Goal: Communication & Community: Answer question/provide support

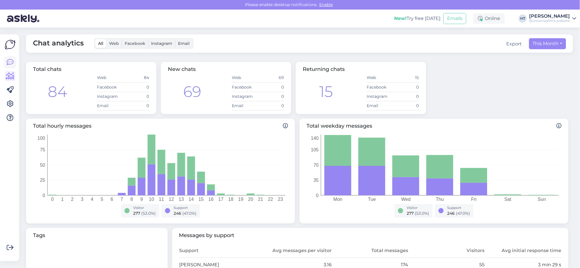
click at [10, 61] on icon at bounding box center [10, 62] width 7 height 7
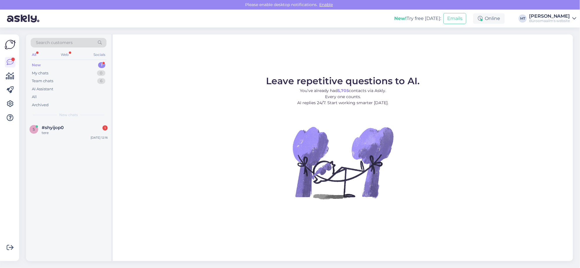
click at [36, 66] on div "New" at bounding box center [36, 65] width 9 height 6
click at [54, 126] on span "#shyijop0" at bounding box center [53, 127] width 22 height 5
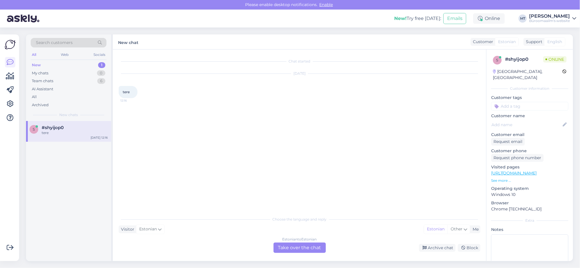
click at [305, 250] on div "Estonian to Estonian Take over the chat" at bounding box center [299, 247] width 52 height 10
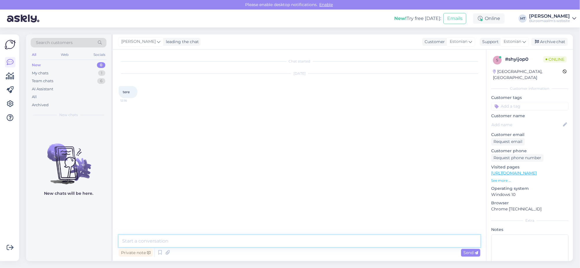
click at [139, 246] on textarea at bounding box center [300, 241] width 362 height 12
type textarea "t"
type textarea "Tere."
click at [12, 77] on icon at bounding box center [10, 76] width 8 height 7
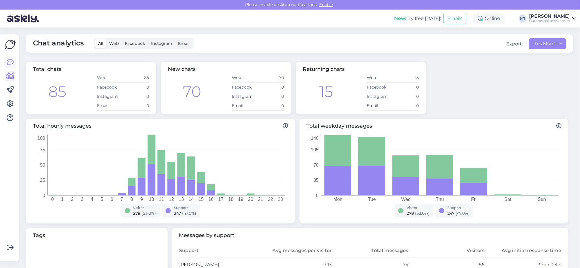
click at [10, 62] on icon at bounding box center [10, 62] width 7 height 7
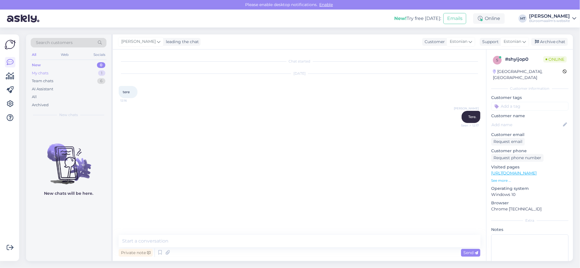
click at [40, 73] on div "My chats" at bounding box center [40, 73] width 16 height 6
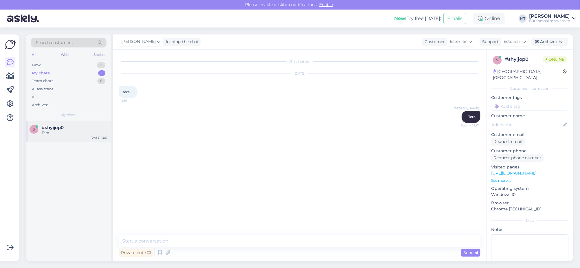
click at [44, 129] on span "#shyijop0" at bounding box center [53, 127] width 22 height 5
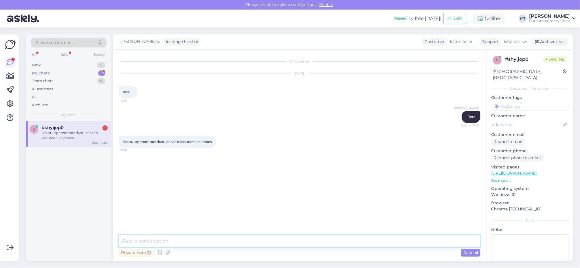
click at [159, 244] on textarea at bounding box center [300, 241] width 362 height 12
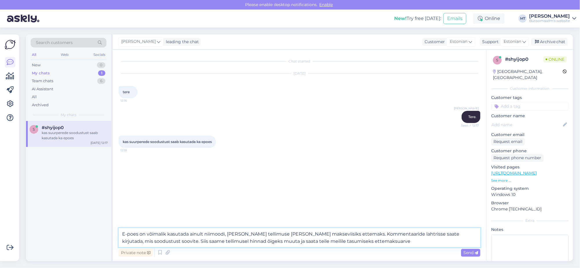
type textarea "E-poes on võimalik kasutada ainult niimoodi, kui teete tellimuse ja valite maks…"
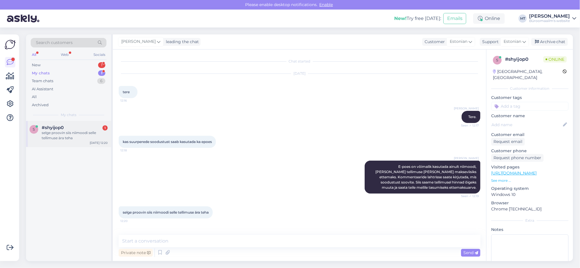
click at [53, 130] on span "#shyijop0" at bounding box center [53, 127] width 22 height 5
click at [174, 244] on textarea at bounding box center [300, 241] width 362 height 12
type textarea "Suur tänu."
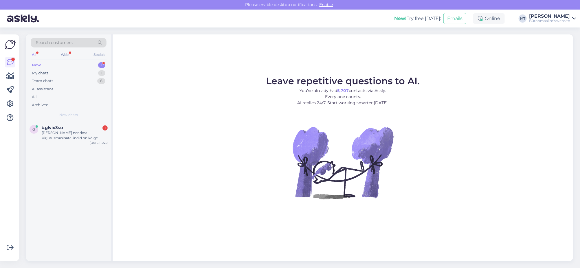
click at [35, 65] on div "New" at bounding box center [36, 65] width 9 height 6
click at [49, 132] on div "[PERSON_NAME] nendest Kirjutusmasinate lindid on kõige väiksem ja mahub kaasask…" at bounding box center [75, 135] width 66 height 10
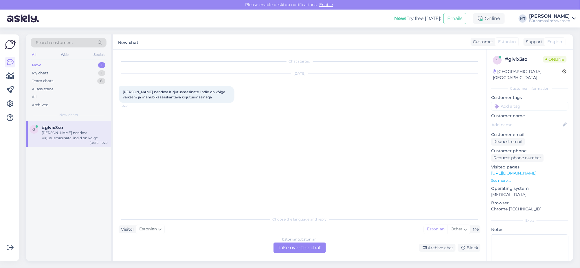
click at [299, 249] on div "Estonian to Estonian Take over the chat" at bounding box center [299, 247] width 52 height 10
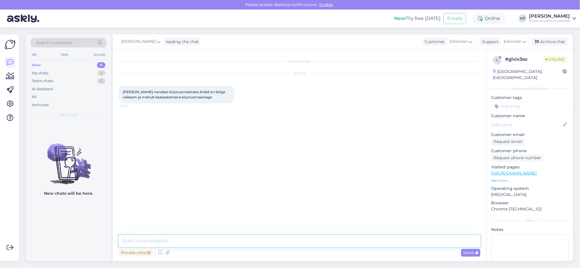
click at [156, 244] on textarea at bounding box center [300, 241] width 362 height 12
click at [216, 243] on textarea "Tere. Kahjuks ei oska sedasi öelda." at bounding box center [300, 241] width 362 height 12
drag, startPoint x: 220, startPoint y: 244, endPoint x: 134, endPoint y: 245, distance: 86.2
click at [134, 245] on textarea "Tere. Kahjuks ei oska sedasi öelda." at bounding box center [300, 241] width 362 height 12
type textarea "Tere. Millist toodet mõtlete ?"
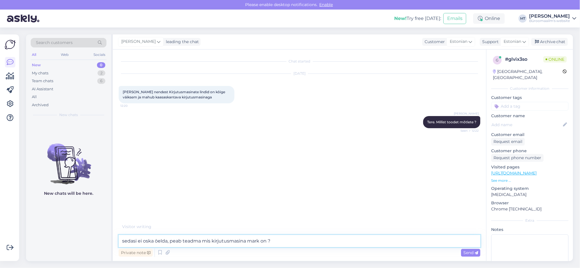
click at [123, 244] on textarea "sedasi ei oska öelda, peab teadma mis kirjutusmasina mark on ?" at bounding box center [300, 241] width 362 height 12
type textarea "Sedasi ei oska öelda, peab teadma mis kirjutusmasina mark on ?"
click at [289, 242] on textarea "Sedasi ei oska öelda, peab teadma mis kirjutusmasina mark on ?" at bounding box center [300, 241] width 362 height 12
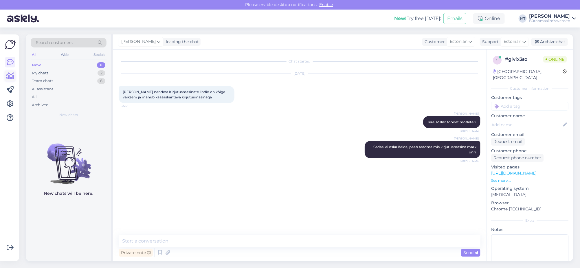
click at [9, 78] on icon at bounding box center [10, 76] width 8 height 7
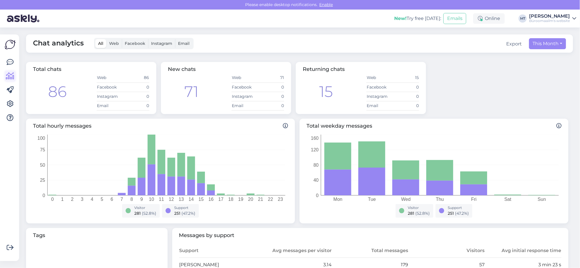
click at [12, 77] on icon at bounding box center [10, 76] width 8 height 7
click at [10, 63] on icon at bounding box center [10, 62] width 7 height 7
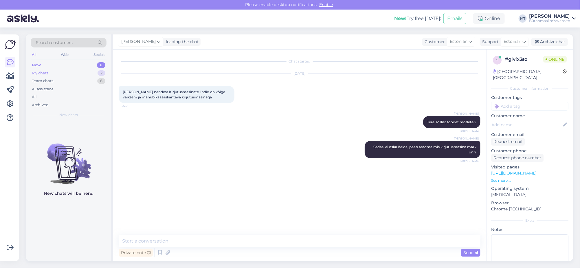
click at [40, 73] on div "My chats" at bounding box center [40, 73] width 16 height 6
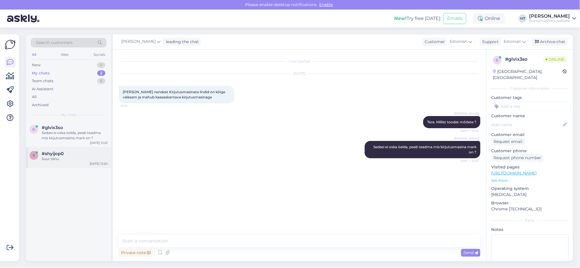
click at [51, 159] on div "Suur tänu." at bounding box center [75, 158] width 66 height 5
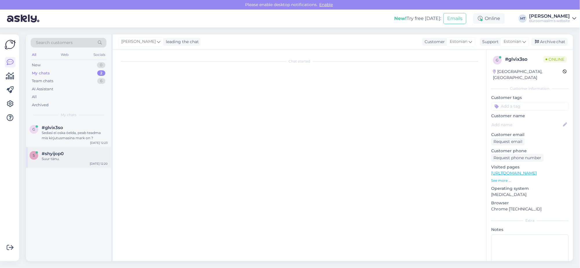
scroll to position [19, 0]
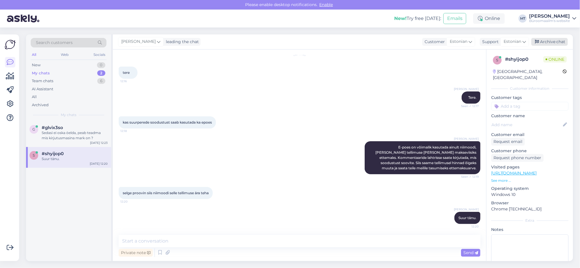
click at [552, 41] on div "Archive chat" at bounding box center [549, 42] width 36 height 8
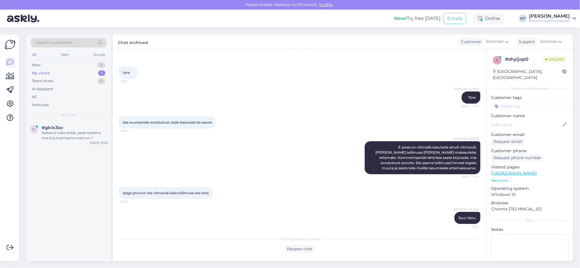
click at [40, 71] on div "My chats" at bounding box center [41, 73] width 18 height 6
click at [58, 132] on div "Sedasi ei oska öelda, peab teadma mis kirjutusmasina mark on ?" at bounding box center [75, 135] width 66 height 10
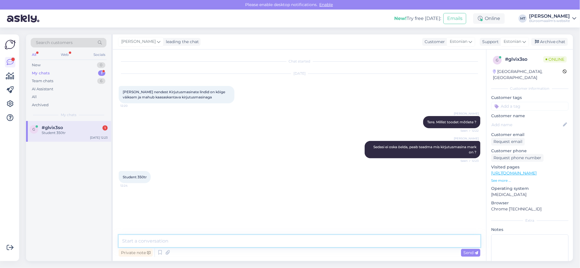
click at [148, 238] on textarea at bounding box center [300, 241] width 362 height 12
type textarea "Pean uurima, vastusega läheb aega. Kas saame vastata meilile ?"
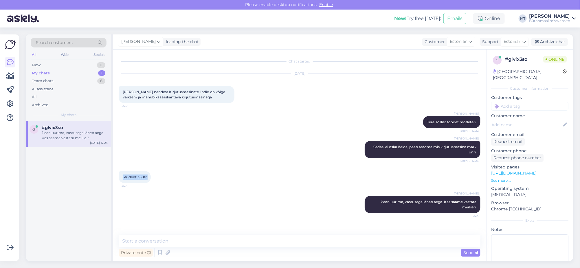
drag, startPoint x: 151, startPoint y: 177, endPoint x: 122, endPoint y: 179, distance: 28.7
click at [122, 179] on div "Student 350tr 12:24" at bounding box center [135, 177] width 32 height 12
copy div "Student 350tr 12:24"
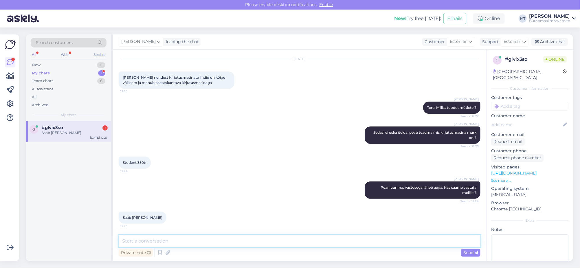
click at [158, 243] on textarea at bounding box center [300, 241] width 362 height 12
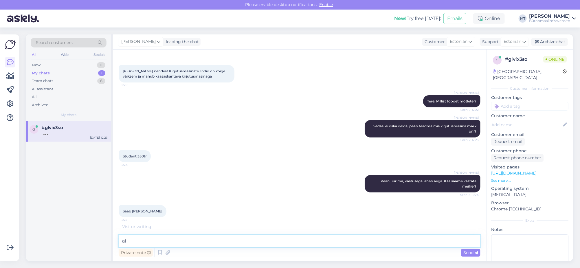
type textarea "a"
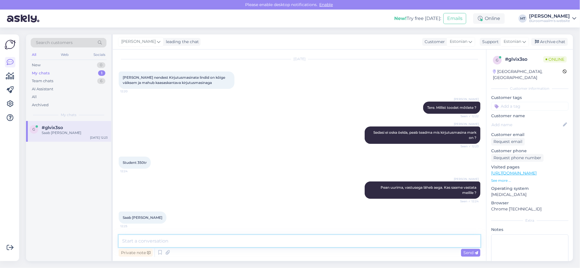
scroll to position [39, 0]
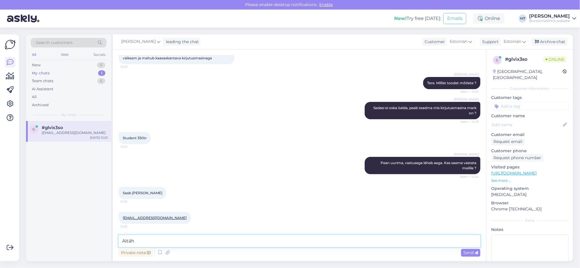
type textarea "Aitäh."
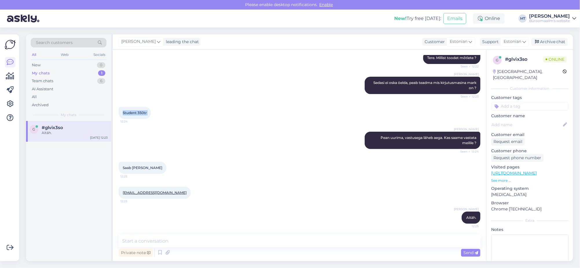
drag, startPoint x: 151, startPoint y: 114, endPoint x: 121, endPoint y: 115, distance: 29.8
click at [121, 115] on div "Student 350tr 12:24" at bounding box center [135, 113] width 32 height 12
copy div "Student 350tr 12:24"
click at [34, 65] on div "New" at bounding box center [36, 65] width 9 height 6
click at [53, 130] on div "kas perekaardi numbri pean ka kirjapanema ?" at bounding box center [75, 135] width 66 height 10
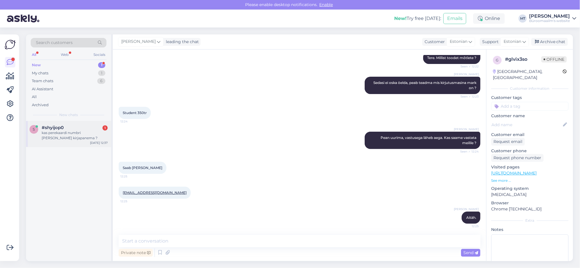
scroll to position [66, 0]
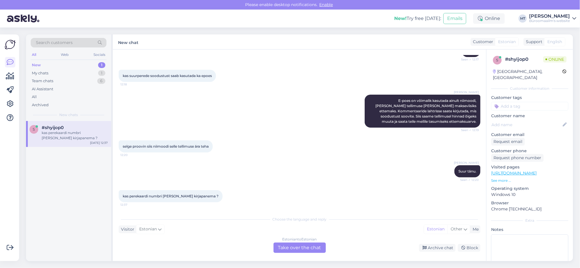
click at [288, 247] on div "Estonian to Estonian Take over the chat" at bounding box center [299, 247] width 52 height 10
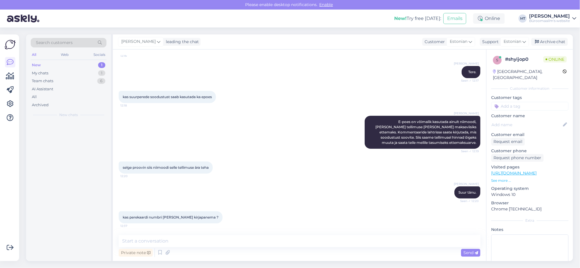
scroll to position [44, 0]
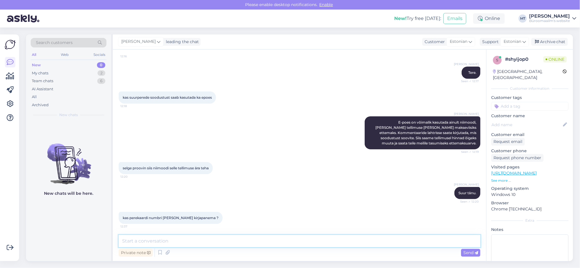
click at [157, 242] on textarea at bounding box center [300, 241] width 362 height 12
type textarea "Võite panna."
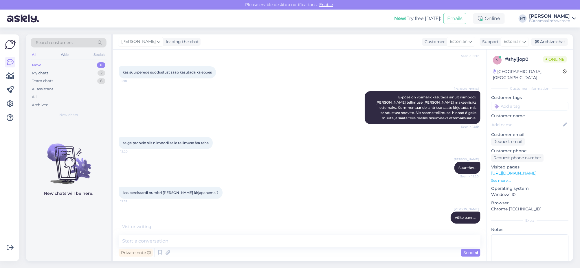
scroll to position [94, 0]
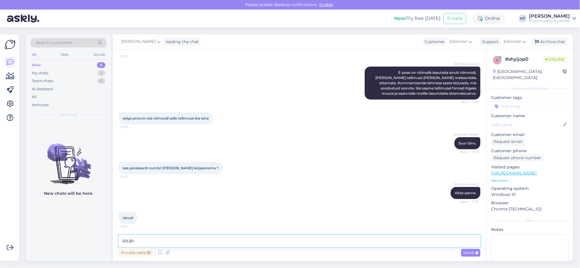
type textarea "Aitäh."
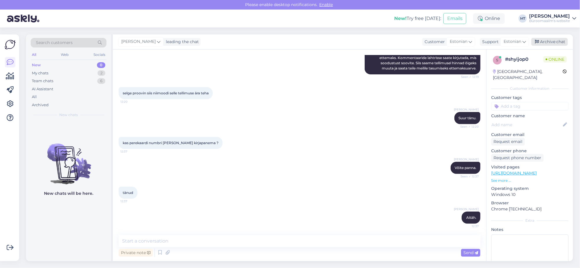
click at [550, 39] on div "Archive chat" at bounding box center [549, 42] width 36 height 8
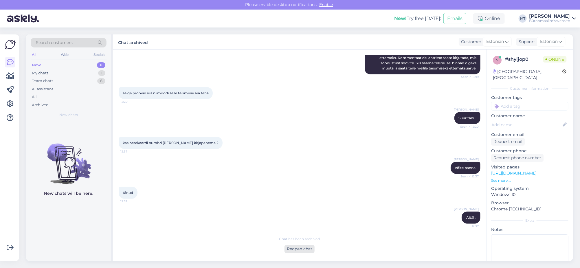
click at [302, 248] on div "Reopen chat" at bounding box center [299, 249] width 30 height 8
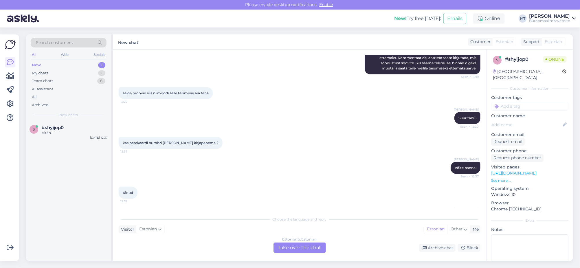
click at [314, 250] on div "Estonian to Estonian Take over the chat" at bounding box center [299, 247] width 52 height 10
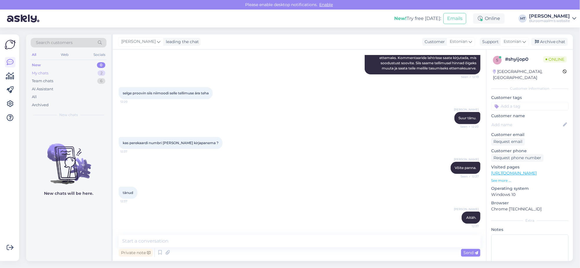
click at [43, 73] on div "My chats" at bounding box center [40, 73] width 16 height 6
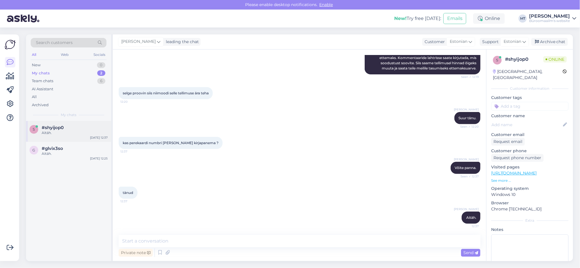
click at [50, 130] on span "#shyijop0" at bounding box center [53, 127] width 22 height 5
click at [553, 43] on div "Archive chat" at bounding box center [549, 42] width 36 height 8
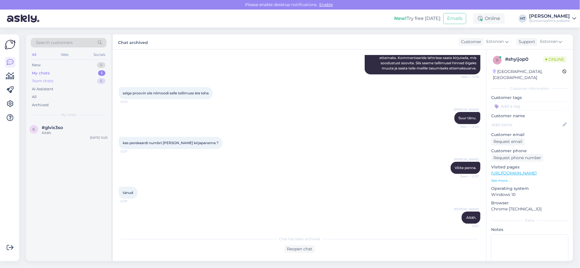
click at [44, 79] on div "Team chats" at bounding box center [42, 81] width 21 height 6
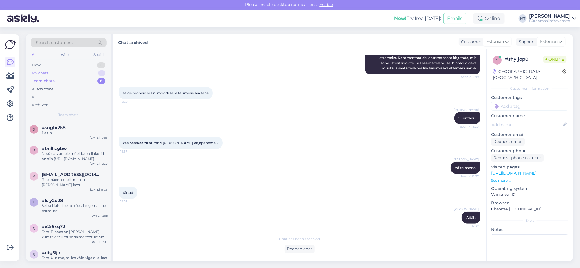
click at [39, 73] on div "My chats" at bounding box center [40, 73] width 16 height 6
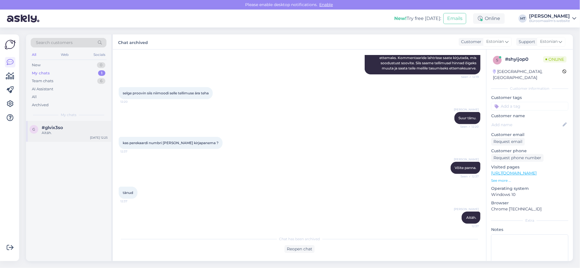
click at [52, 130] on span "#glvix3so" at bounding box center [52, 127] width 21 height 5
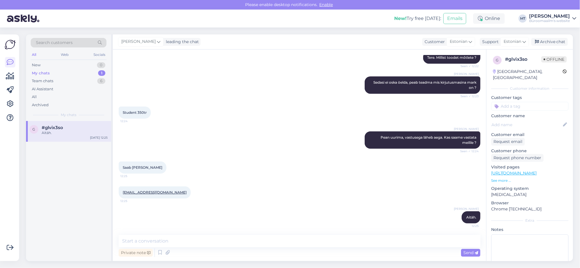
scroll to position [64, 0]
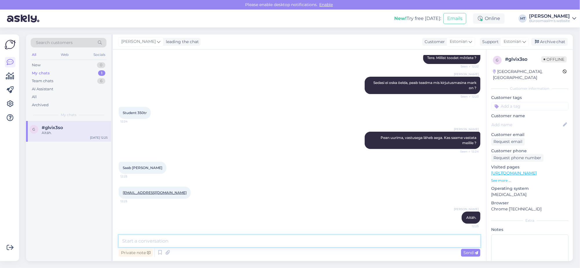
click at [172, 242] on textarea at bounding box center [300, 241] width 362 height 12
drag, startPoint x: 185, startPoint y: 193, endPoint x: 116, endPoint y: 195, distance: 69.2
click at [116, 195] on div "Chat started Aug 19 2025 Milline nendest Kirjutusmasinate lindid on kõige väiks…" at bounding box center [299, 154] width 373 height 211
copy div "silvermarkus.jaansalu@gmail.com 12:25"
click at [36, 64] on div "New" at bounding box center [36, 65] width 9 height 6
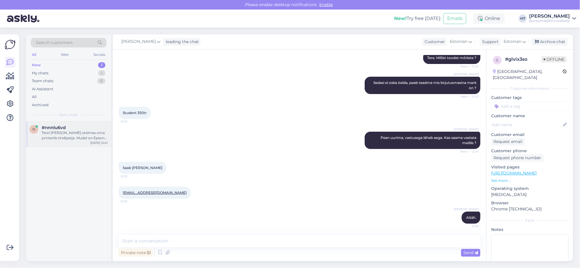
click at [50, 132] on div "Tere! Olen otsimas oma printerile tindipatja. Mudel on Epson L3151" at bounding box center [75, 135] width 66 height 10
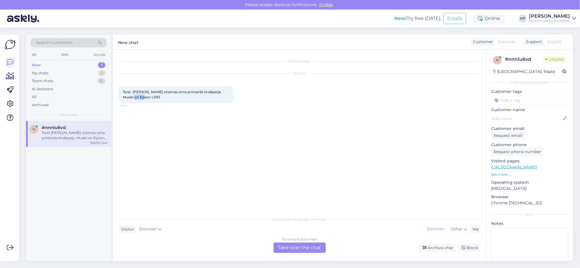
drag, startPoint x: 133, startPoint y: 95, endPoint x: 120, endPoint y: 96, distance: 12.8
click at [120, 96] on div "Tere! Olen otsimas oma printerile tindipatja. Mudel on Epson L3151 12:41" at bounding box center [177, 94] width 116 height 17
copy span "L3151"
click at [304, 244] on div "Estonian to Estonian Take over the chat" at bounding box center [299, 247] width 52 height 10
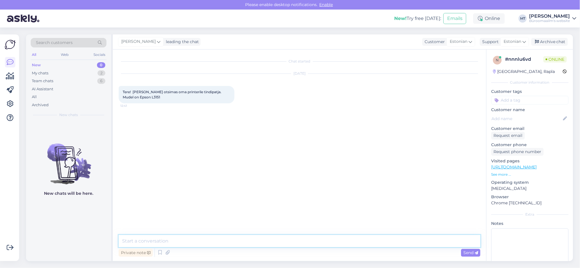
click at [155, 241] on textarea at bounding box center [300, 241] width 362 height 12
paste textarea "https://www.byroomaailm.ee/catalogsearch/result/?q=L3151"
type textarea "Tere. Tindid https://www.byroomaailm.ee/catalogsearch/result/?q=L3151"
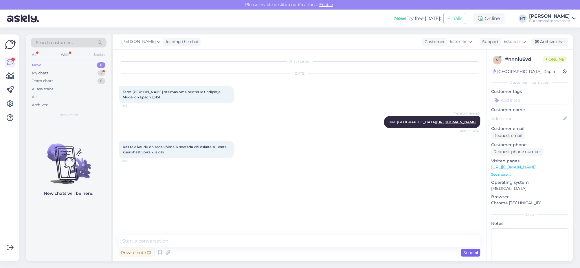
click at [468, 253] on span "Send" at bounding box center [470, 252] width 15 height 5
click at [158, 244] on textarea at bounding box center [300, 241] width 362 height 12
type textarea "Mis te tindipatja all mõtlete ? Kas tindipea ?"
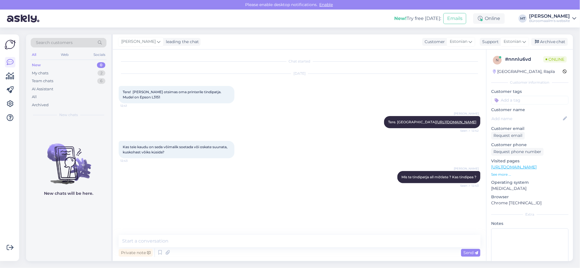
scroll to position [1, 0]
click at [127, 213] on img at bounding box center [130, 207] width 23 height 23
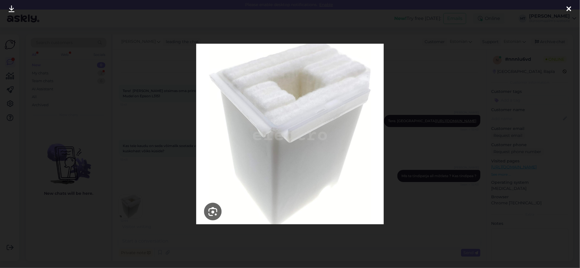
click at [567, 8] on icon at bounding box center [568, 9] width 5 height 8
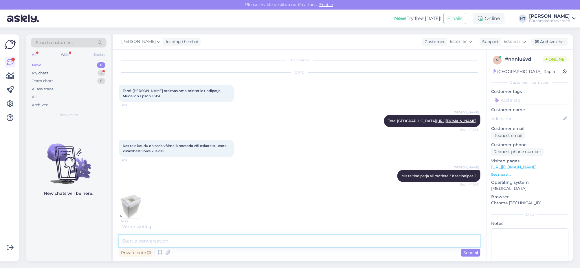
click at [162, 243] on textarea at bounding box center [300, 241] width 362 height 12
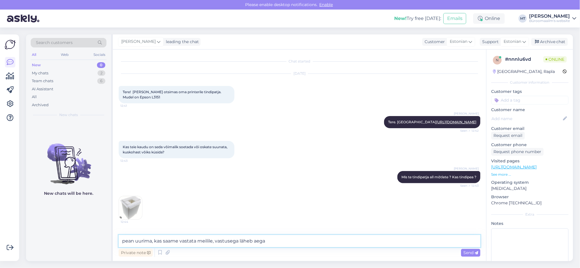
type textarea "pean uurima, kas saame vastata meilile, vastusega läheb aega ?"
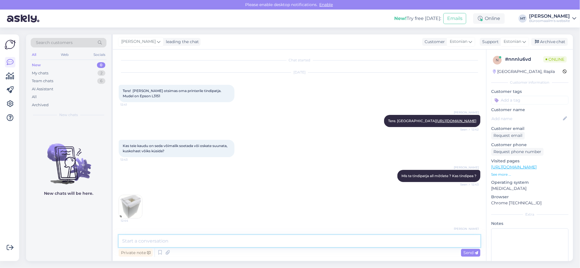
scroll to position [31, 0]
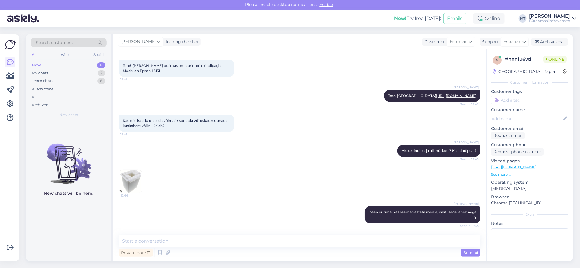
click at [130, 183] on img at bounding box center [130, 181] width 23 height 23
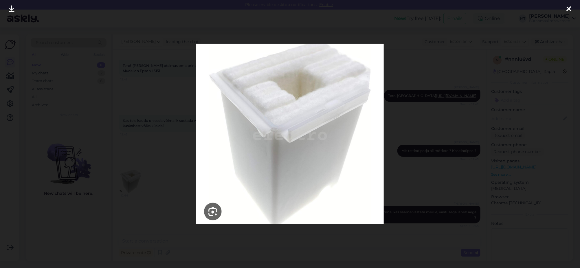
scroll to position [56, 0]
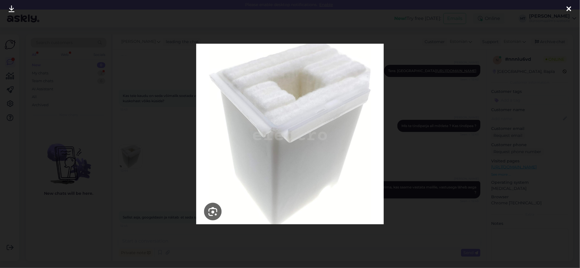
drag, startPoint x: 567, startPoint y: 8, endPoint x: 541, endPoint y: 16, distance: 27.7
click at [567, 7] on icon at bounding box center [568, 9] width 5 height 8
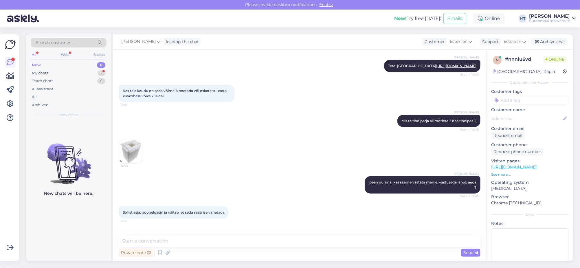
scroll to position [81, 0]
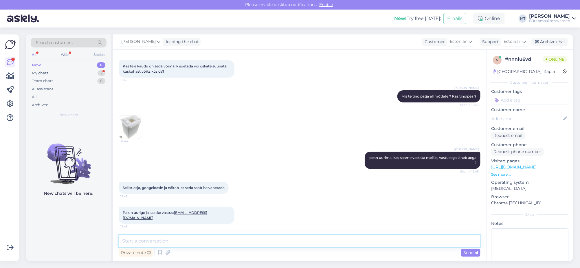
click at [163, 244] on textarea at bounding box center [300, 241] width 362 height 12
type textarea "Aitäh, vastame meilile."
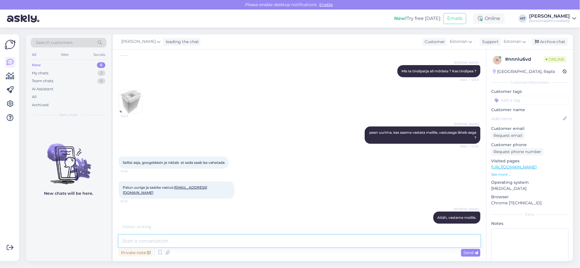
scroll to position [130, 0]
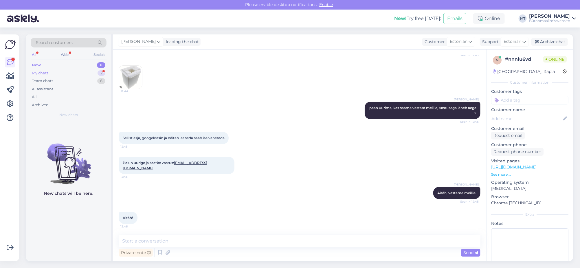
click at [44, 72] on div "My chats" at bounding box center [40, 73] width 16 height 6
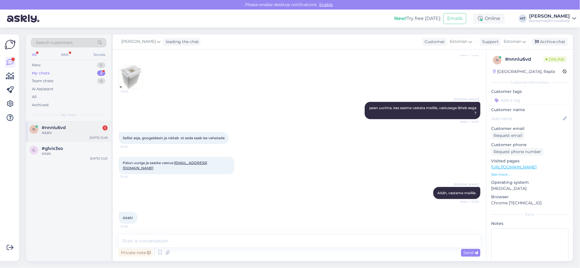
drag, startPoint x: 50, startPoint y: 127, endPoint x: 51, endPoint y: 133, distance: 6.2
click at [49, 127] on span "#nnnlu6vd" at bounding box center [54, 127] width 24 height 5
click at [171, 239] on textarea at bounding box center [300, 241] width 362 height 12
click at [33, 62] on div "New 1" at bounding box center [69, 65] width 76 height 8
click at [48, 125] on span "#shyijop0" at bounding box center [53, 127] width 22 height 5
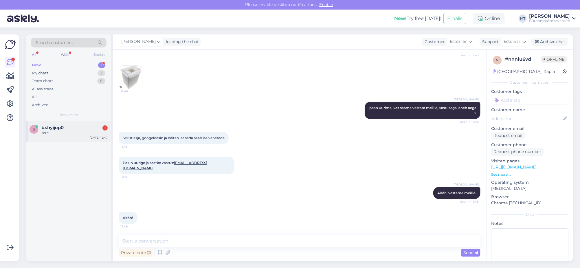
scroll to position [165, 0]
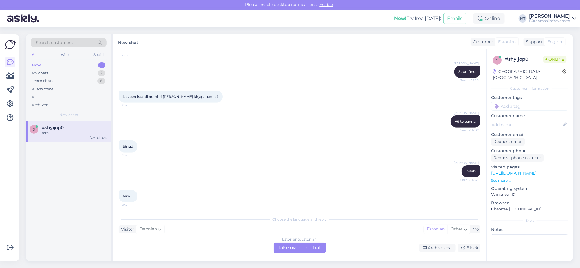
click at [298, 250] on div "Estonian to Estonian Take over the chat" at bounding box center [299, 247] width 52 height 10
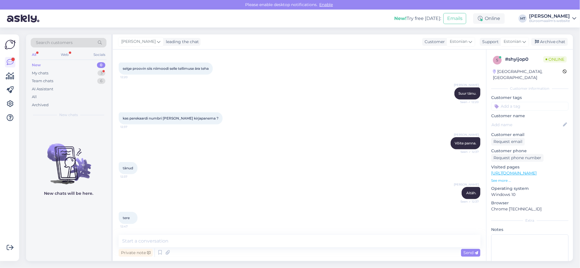
scroll to position [169, 0]
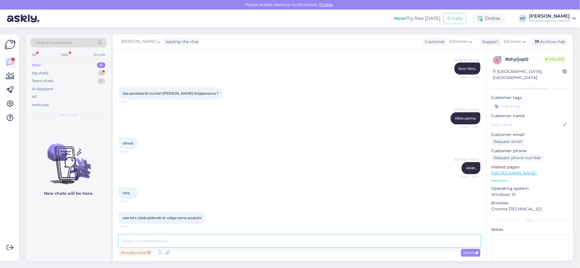
click at [169, 244] on textarea at bounding box center [300, 241] width 362 height 12
type textarea "Jah, peate valima tarneviisi, kas tulete ise järele või kuhu soovite, pakiautom…"
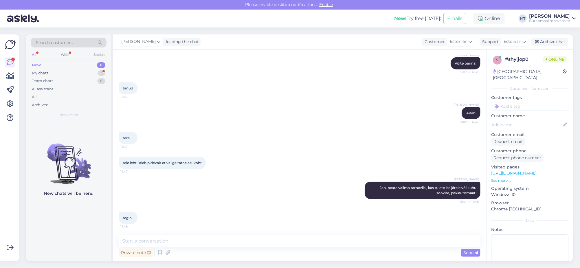
scroll to position [230, 0]
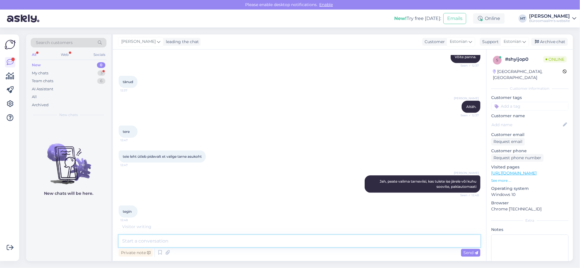
click at [142, 239] on textarea at bounding box center [300, 241] width 362 height 12
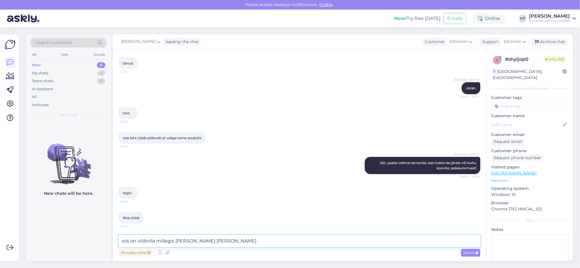
type textarea "siis on võibolla millegis muus viga"
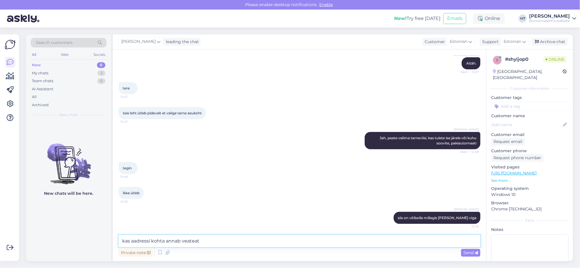
type textarea "kas aadressi kohta annab veateate"
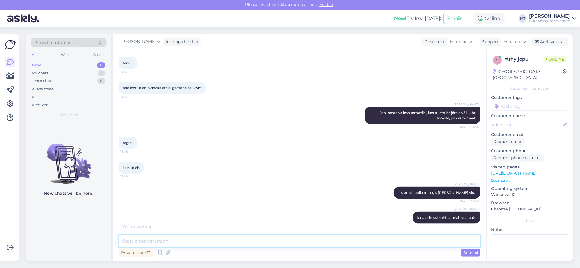
scroll to position [323, 0]
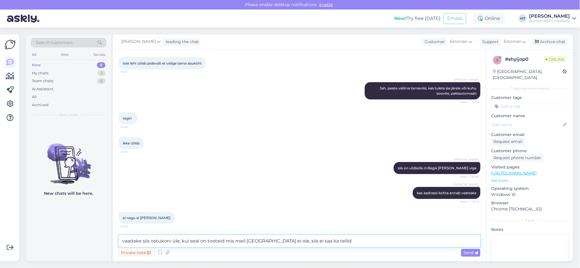
type textarea "vaadake siis ostukorv üle, kui seal on tooteid mis meil laos ei ole, siis ei sa…"
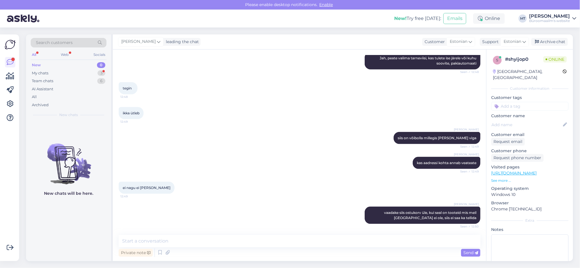
scroll to position [403, 0]
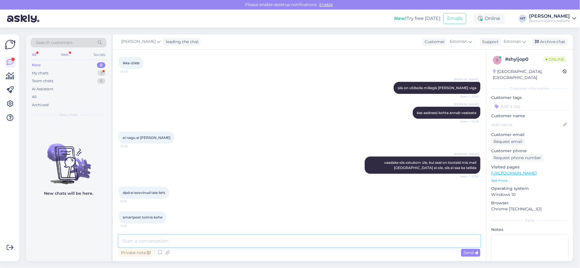
click at [163, 245] on textarea at bounding box center [300, 241] width 362 height 12
type textarea "huvitav, meil saab ka DPD -ga saata, äkki jäi pakiautomaadi asukoht valimata ? …"
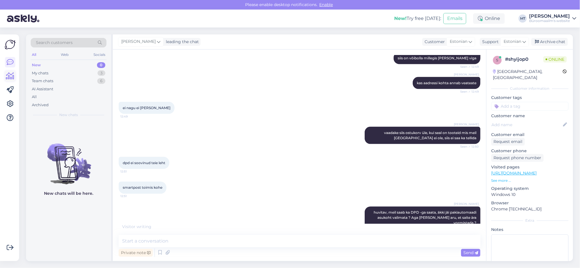
click at [8, 77] on icon at bounding box center [10, 76] width 8 height 7
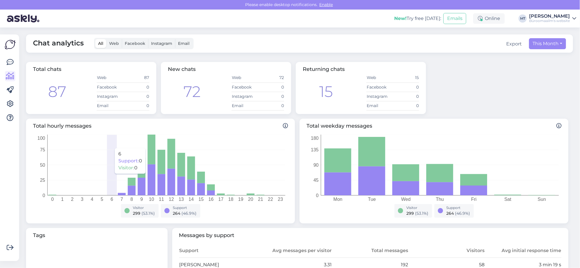
scroll to position [181, 0]
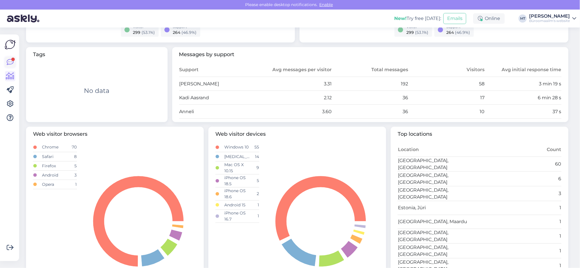
click at [10, 61] on icon at bounding box center [10, 62] width 7 height 7
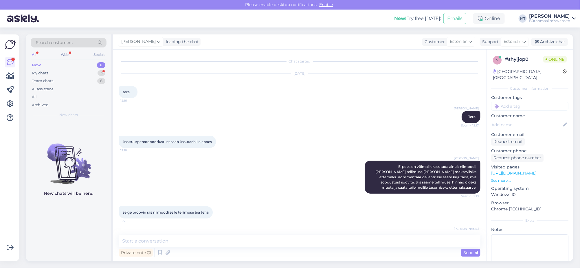
scroll to position [294, 0]
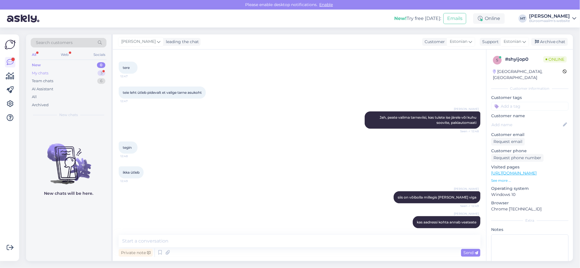
click at [38, 74] on div "My chats" at bounding box center [40, 73] width 16 height 6
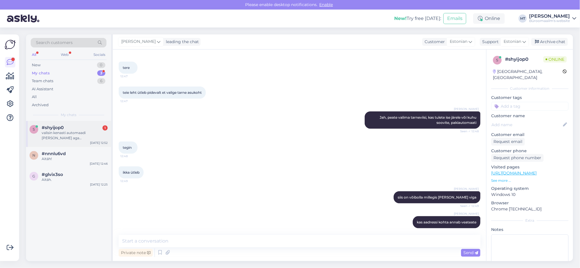
click at [51, 134] on div "valisin kenasti automaadi ja kõik aga miski pärast see ei sobinud . aga nüüd sa…" at bounding box center [75, 135] width 66 height 10
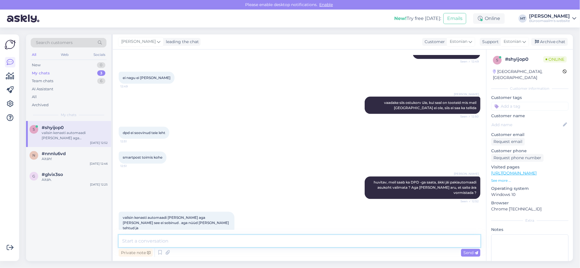
click at [181, 244] on textarea at bounding box center [300, 241] width 362 height 12
type textarea "Aitäh teile."
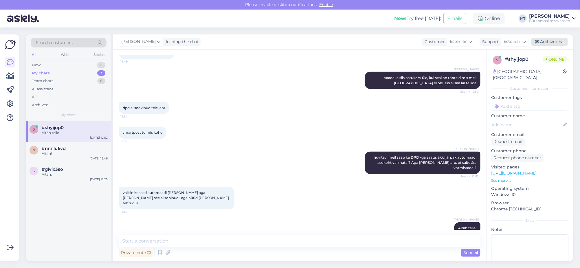
click at [549, 43] on div "Archive chat" at bounding box center [549, 42] width 36 height 8
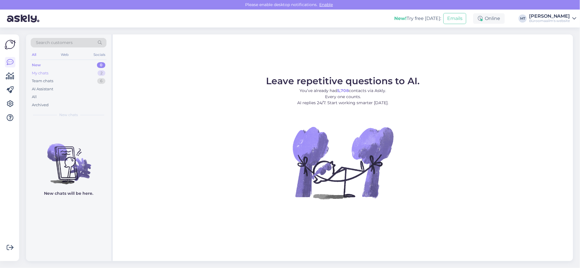
click at [39, 69] on div "My chats 2" at bounding box center [69, 73] width 76 height 8
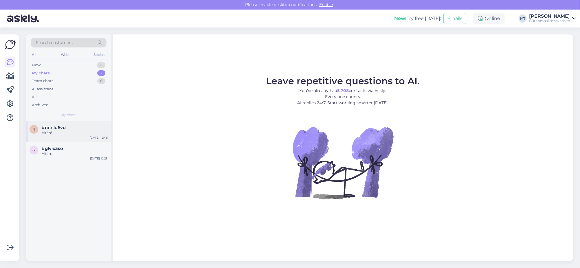
click at [48, 128] on span "#nnnlu6vd" at bounding box center [54, 127] width 24 height 5
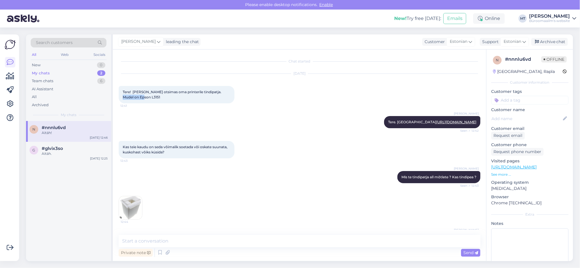
drag, startPoint x: 220, startPoint y: 90, endPoint x: 228, endPoint y: 100, distance: 13.3
click at [228, 100] on div "Tere! [PERSON_NAME] otsimas oma printerile tindipatja. Mudel on Epson L3151 12:…" at bounding box center [177, 94] width 116 height 17
copy span "Epson L3151"
click at [177, 106] on div "Aug 19 2025 Tere! Olen otsimas oma printerile tindipatja. Mudel on Epson L3151 …" at bounding box center [300, 88] width 362 height 42
drag, startPoint x: 124, startPoint y: 91, endPoint x: 146, endPoint y: 100, distance: 24.5
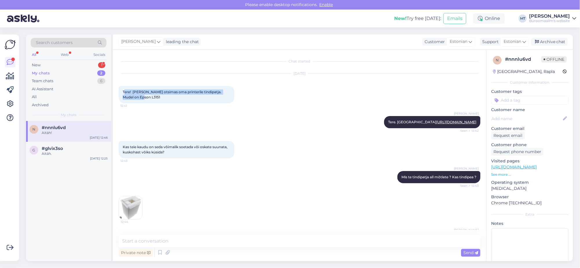
click at [146, 100] on div "Tere! [PERSON_NAME] otsimas oma printerile tindipatja. Mudel on Epson L3151 12:…" at bounding box center [177, 94] width 116 height 17
click at [124, 94] on div "Tere! [PERSON_NAME] otsimas oma printerile tindipatja. Mudel on Epson L3151 12:…" at bounding box center [177, 94] width 116 height 17
drag, startPoint x: 121, startPoint y: 91, endPoint x: 140, endPoint y: 97, distance: 20.1
click at [140, 97] on div "Tere! [PERSON_NAME] otsimas oma printerile tindipatja. Mudel on Epson L3151 12:…" at bounding box center [177, 94] width 116 height 17
copy span "Tere! [PERSON_NAME] otsimas oma printerile tindipatja. Mudel on Epson L3151"
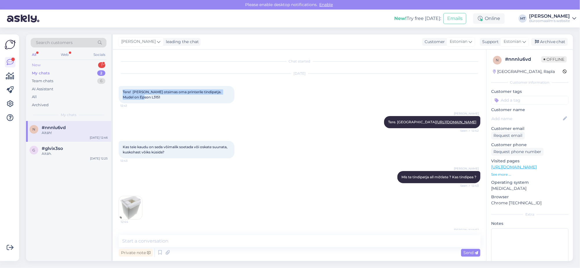
click at [36, 65] on div "New" at bounding box center [36, 65] width 9 height 6
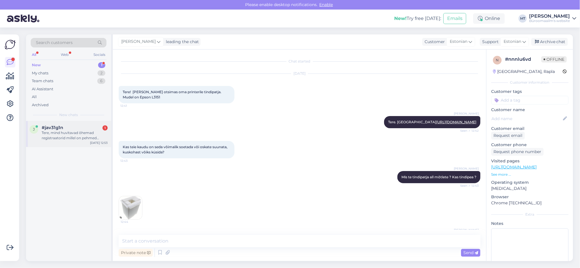
click at [56, 128] on span "#jav31g1n" at bounding box center [52, 127] width 21 height 5
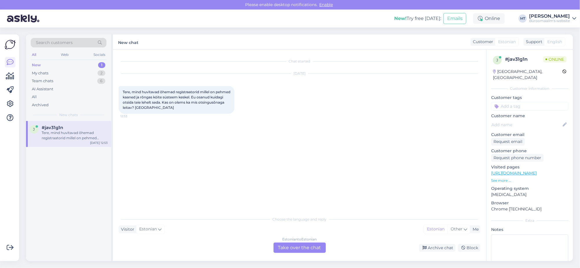
click at [308, 248] on div "Estonian to Estonian Take over the chat" at bounding box center [299, 247] width 52 height 10
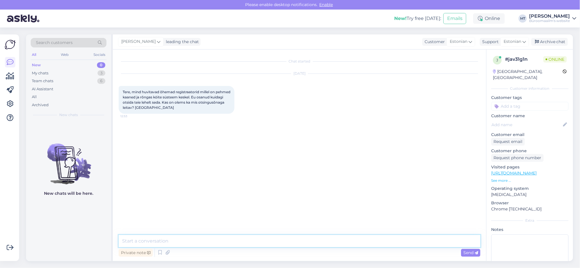
click at [150, 243] on textarea at bounding box center [300, 241] width 362 height 12
paste textarea "https://www.byroomaailm.ee/catalogsearch/result/?q=r%C3%B5ngaskaaned"
type textarea "Tere. Need on rõngaskaaned https://www.byroomaailm.ee/catalogsearch/result/?q=r…"
click at [40, 72] on div "My chats" at bounding box center [40, 73] width 16 height 6
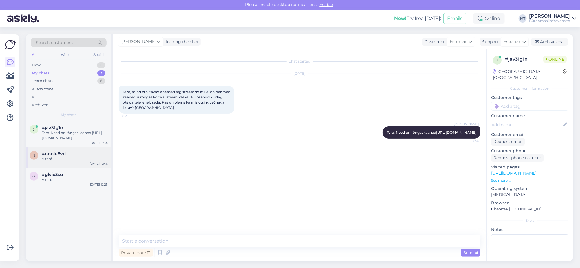
click at [47, 152] on span "#nnnlu6vd" at bounding box center [54, 153] width 24 height 5
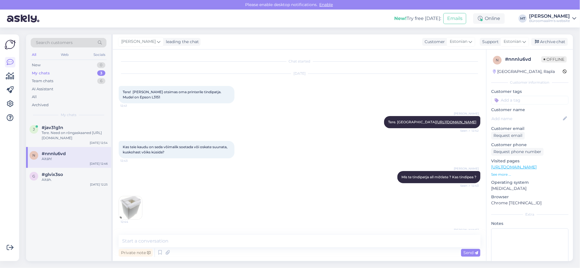
scroll to position [130, 0]
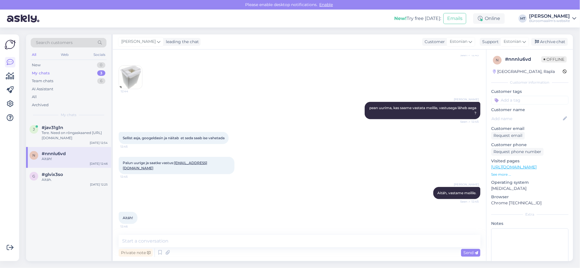
click at [126, 87] on img at bounding box center [130, 77] width 23 height 23
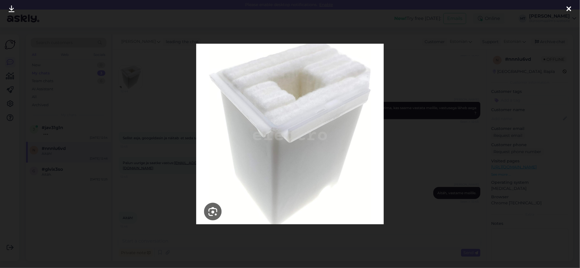
click at [570, 7] on icon at bounding box center [568, 9] width 5 height 8
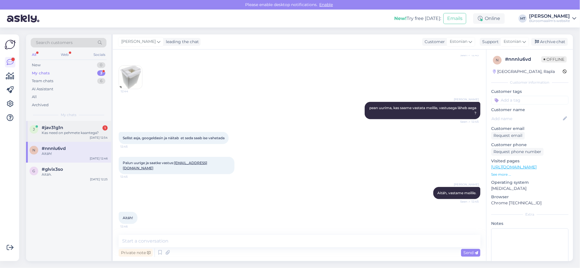
click at [54, 129] on span "#jav31g1n" at bounding box center [52, 127] width 21 height 5
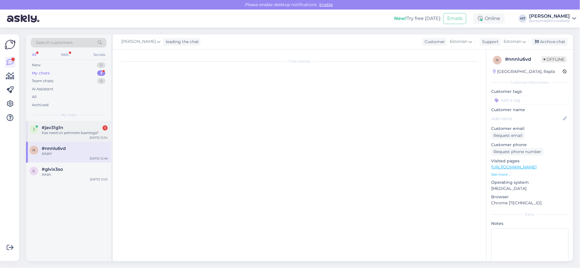
scroll to position [0, 0]
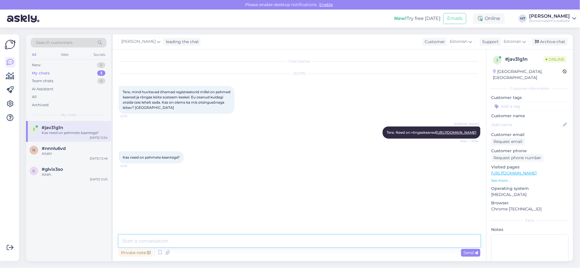
click at [159, 243] on textarea at bounding box center [300, 241] width 362 height 12
click at [459, 135] on link "https://www.byroomaailm.ee/catalogsearch/result/?q=r%C3%B5ngaskaaned" at bounding box center [456, 132] width 40 height 4
click at [235, 245] on textarea "On erinevaid kõvade ja pehmetega," at bounding box center [300, 241] width 362 height 12
paste textarea "https://www.byroomaailm.ee/rongaskaaned-a4-2-rongaga-16mm-selg-20mm-sinine-foro…"
click at [216, 234] on textarea "On erinevaid kõvade ja pehmetega, näitej´ks see https://www.byroomaailm.ee/rong…" at bounding box center [300, 237] width 362 height 19
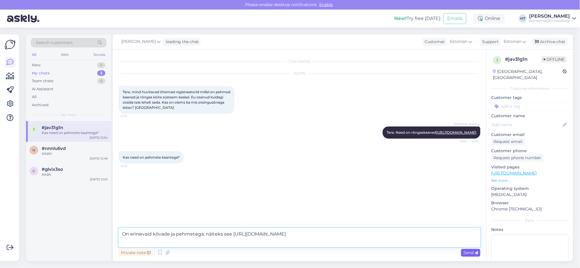
type textarea "On erinevaid kõvade ja pehmetega, näiteks see https://www.byroomaailm.ee/rongas…"
click at [468, 250] on div "Send" at bounding box center [470, 253] width 19 height 8
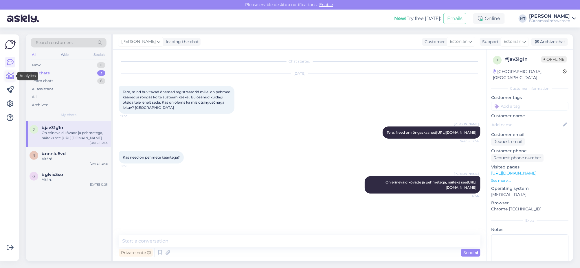
click at [11, 74] on icon at bounding box center [10, 76] width 8 height 7
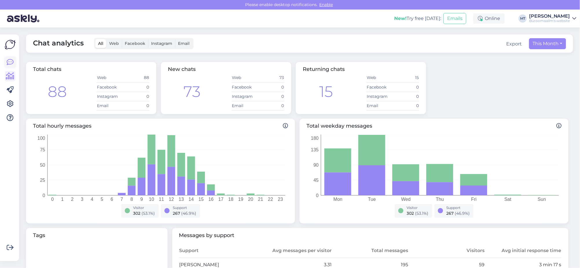
click at [11, 60] on icon at bounding box center [10, 62] width 7 height 7
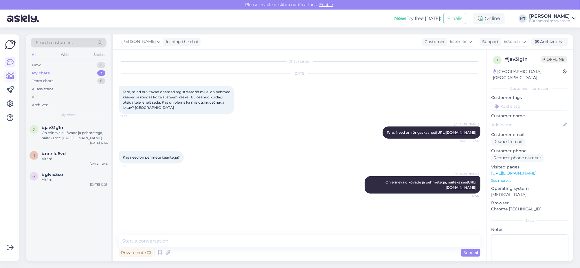
click at [13, 77] on icon at bounding box center [10, 76] width 8 height 7
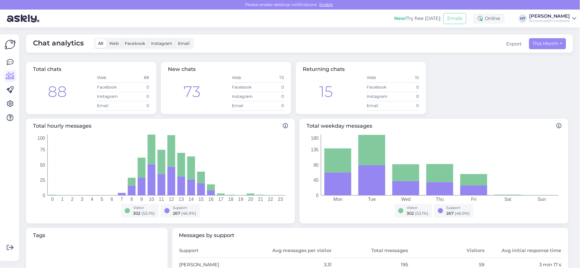
click at [12, 76] on icon at bounding box center [10, 76] width 8 height 7
click at [10, 63] on icon at bounding box center [10, 62] width 7 height 7
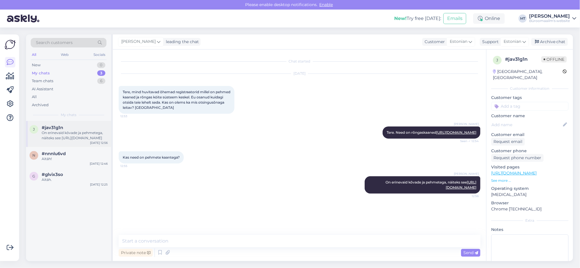
click at [63, 137] on div "On erinevaid kõvade ja pehmetega, näiteks see https://www.byroomaailm.ee/rongas…" at bounding box center [75, 135] width 66 height 10
click at [38, 66] on div "New" at bounding box center [36, 65] width 9 height 6
click at [56, 134] on div "Tere! Kas Pärnus on võimalik ka õpikuid kiletada ja mis see maksab?" at bounding box center [75, 135] width 66 height 10
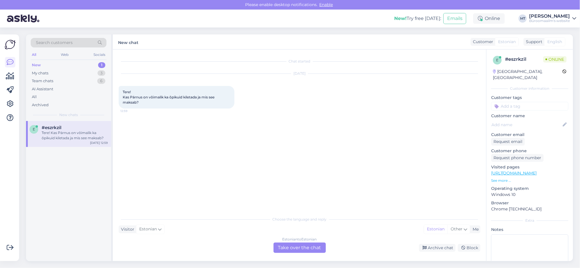
click at [35, 64] on div "New" at bounding box center [36, 65] width 9 height 6
click at [38, 79] on div "Team chats" at bounding box center [42, 81] width 21 height 6
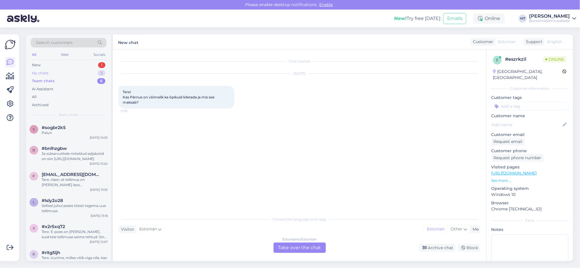
click at [38, 71] on div "My chats" at bounding box center [40, 73] width 16 height 6
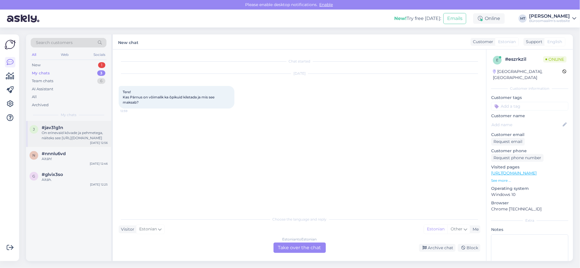
click at [53, 134] on div "On erinevaid kõvade ja pehmetega, näiteks see https://www.byroomaailm.ee/rongas…" at bounding box center [75, 135] width 66 height 10
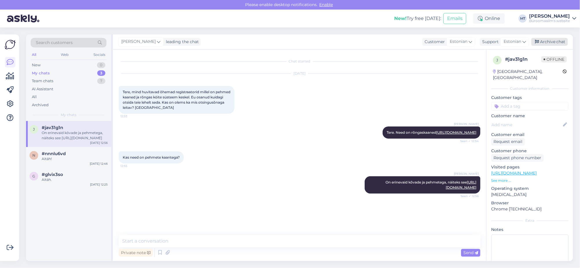
click at [552, 39] on div "Archive chat" at bounding box center [549, 42] width 36 height 8
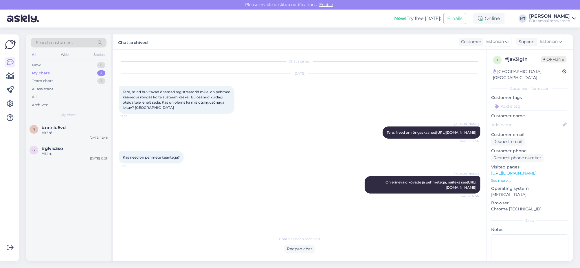
click at [32, 71] on div "My chats" at bounding box center [41, 73] width 18 height 6
click at [40, 130] on div "n #nnnlu6vd Aitäh!" at bounding box center [69, 130] width 78 height 10
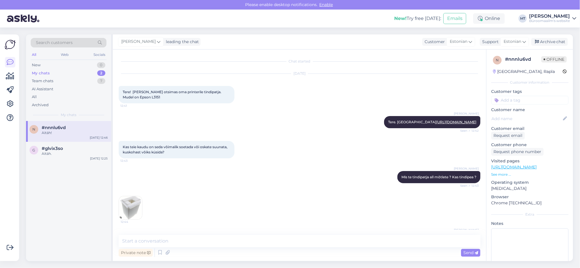
scroll to position [130, 0]
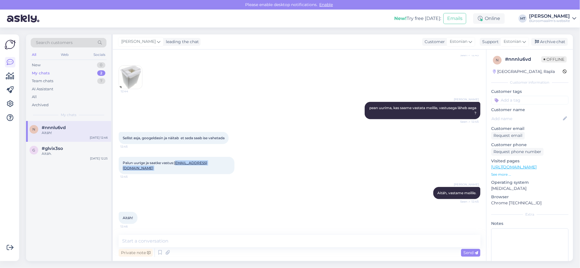
drag, startPoint x: 219, startPoint y: 167, endPoint x: 178, endPoint y: 169, distance: 41.7
click at [178, 169] on span "Palun uurige ja saatke vastus: yllevahtre@hotmail.com" at bounding box center [165, 166] width 84 height 10
click at [208, 183] on div "Marje Tamm Aitäh, vastame meilile. Seen ✓ 12:45" at bounding box center [300, 193] width 362 height 25
drag, startPoint x: 220, startPoint y: 168, endPoint x: 176, endPoint y: 171, distance: 44.1
click at [176, 171] on div "Palun uurige ja saatke vastus: yllevahtre@hotmail.com 12:45" at bounding box center [177, 165] width 116 height 17
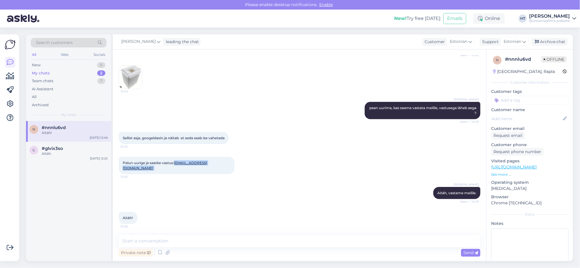
copy span "yllevahtre@hotmail.com"
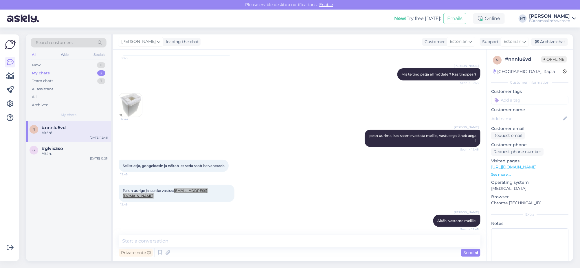
scroll to position [0, 0]
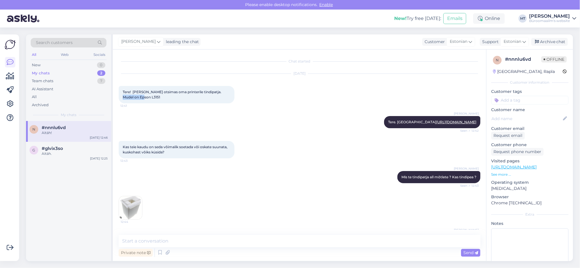
drag, startPoint x: 220, startPoint y: 92, endPoint x: 241, endPoint y: 106, distance: 25.8
click at [241, 106] on div "Aug 19 2025 Tere! Olen otsimas oma printerile tindipatja. Mudel on Epson L3151 …" at bounding box center [300, 88] width 362 height 42
copy span "Epson L3151"
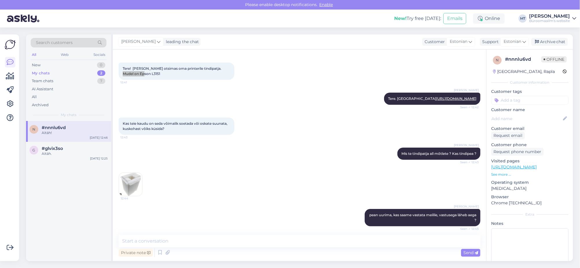
scroll to position [36, 0]
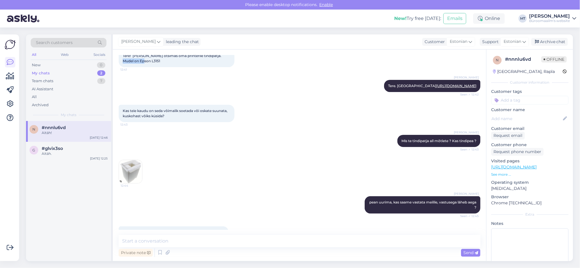
click at [134, 175] on img at bounding box center [130, 171] width 23 height 23
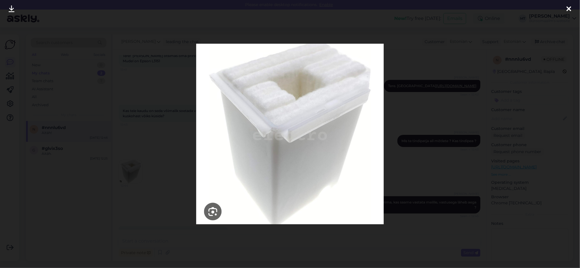
drag, startPoint x: 134, startPoint y: 175, endPoint x: 260, endPoint y: 154, distance: 127.2
click at [260, 154] on img at bounding box center [289, 134] width 187 height 181
click at [569, 7] on icon at bounding box center [568, 9] width 5 height 8
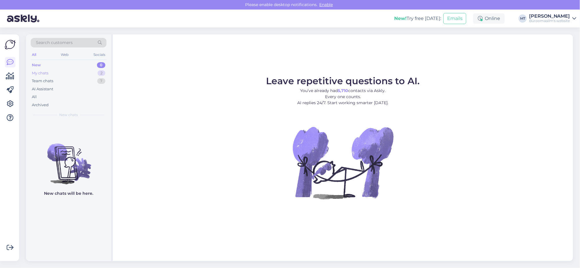
click at [36, 72] on div "My chats" at bounding box center [40, 73] width 16 height 6
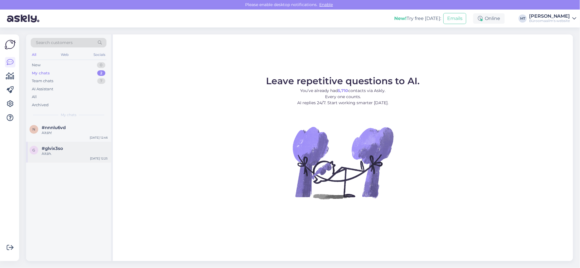
click at [48, 152] on div "Aitäh." at bounding box center [75, 153] width 66 height 5
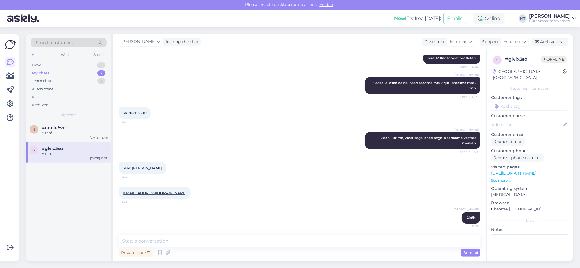
scroll to position [64, 0]
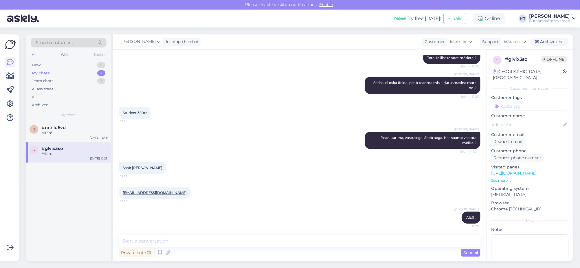
click at [40, 72] on div "My chats" at bounding box center [41, 73] width 18 height 6
click at [50, 129] on span "#nnnlu6vd" at bounding box center [54, 127] width 24 height 5
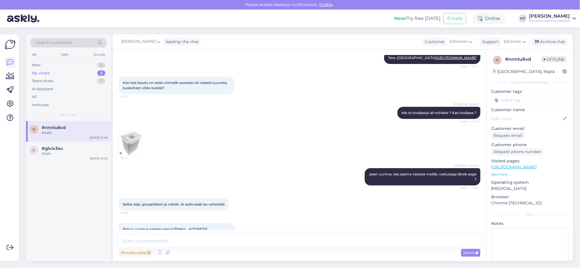
scroll to position [130, 0]
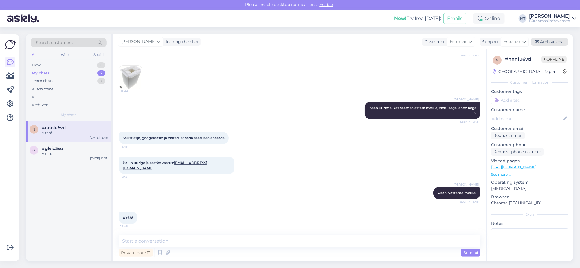
click at [557, 42] on div "Archive chat" at bounding box center [549, 42] width 36 height 8
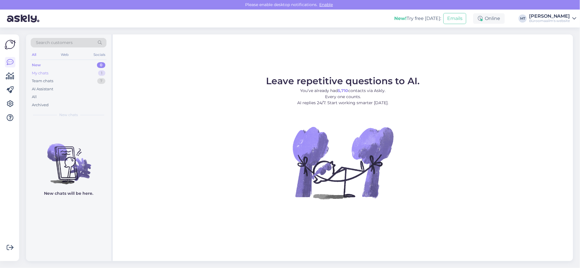
click at [39, 75] on div "My chats" at bounding box center [40, 73] width 16 height 6
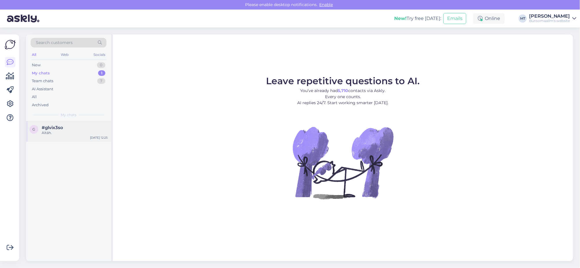
click at [44, 132] on div "Aitäh." at bounding box center [75, 132] width 66 height 5
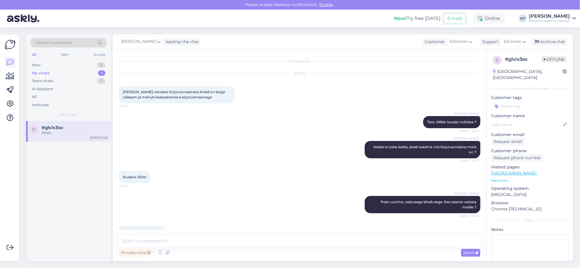
scroll to position [64, 0]
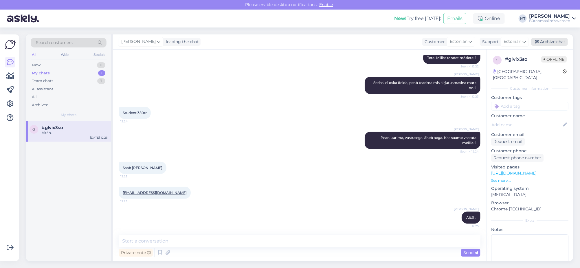
click at [552, 43] on div "Archive chat" at bounding box center [549, 42] width 36 height 8
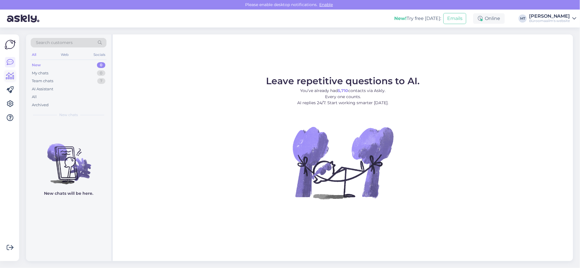
click at [12, 79] on icon at bounding box center [10, 76] width 8 height 7
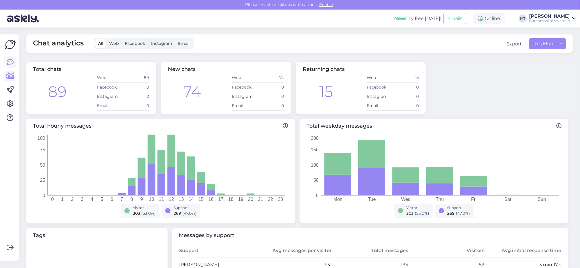
click at [11, 63] on icon at bounding box center [10, 62] width 7 height 7
